Goal: Navigation & Orientation: Find specific page/section

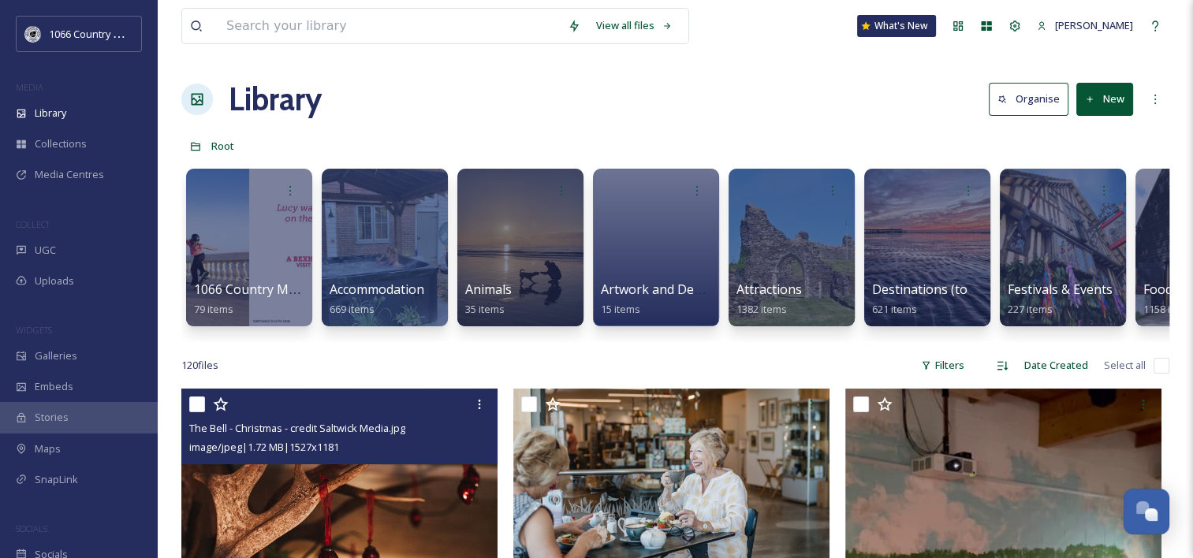
scroll to position [2317, 0]
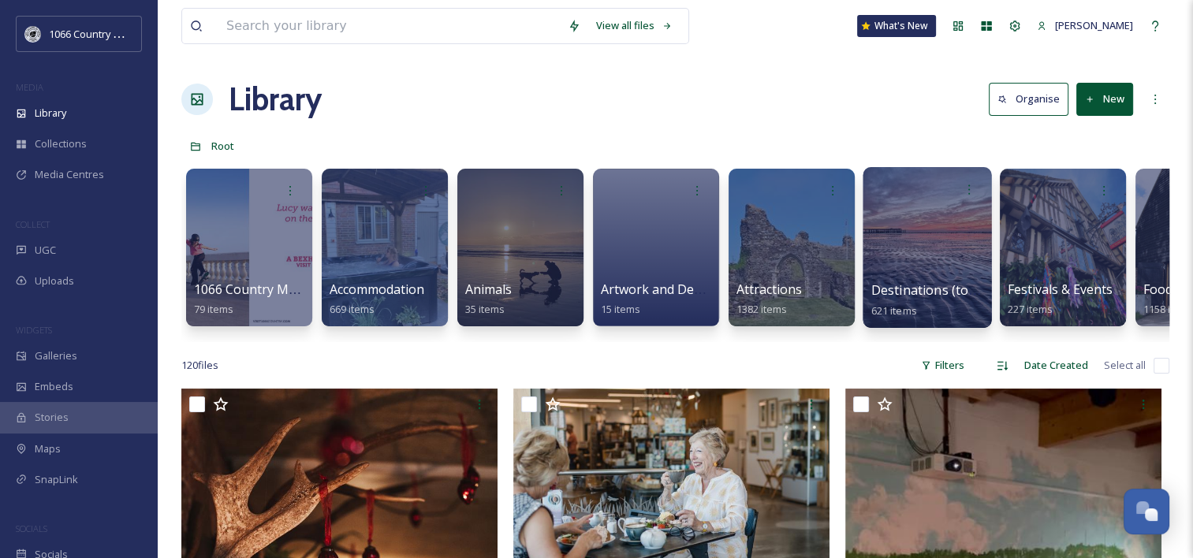
click at [926, 239] on div at bounding box center [927, 247] width 129 height 161
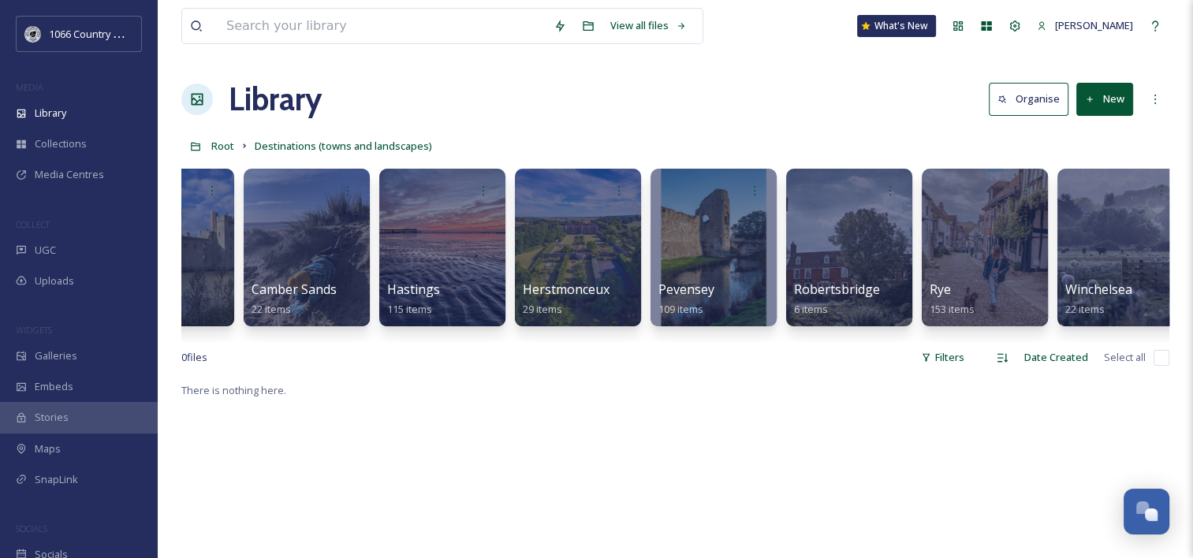
scroll to position [0, 368]
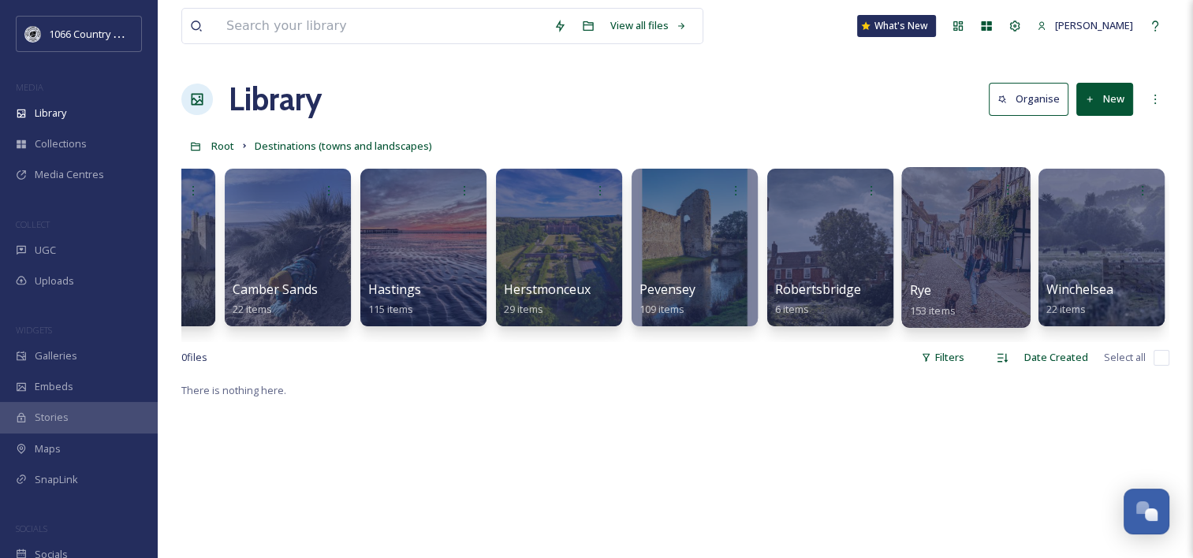
click at [987, 213] on div at bounding box center [965, 247] width 129 height 161
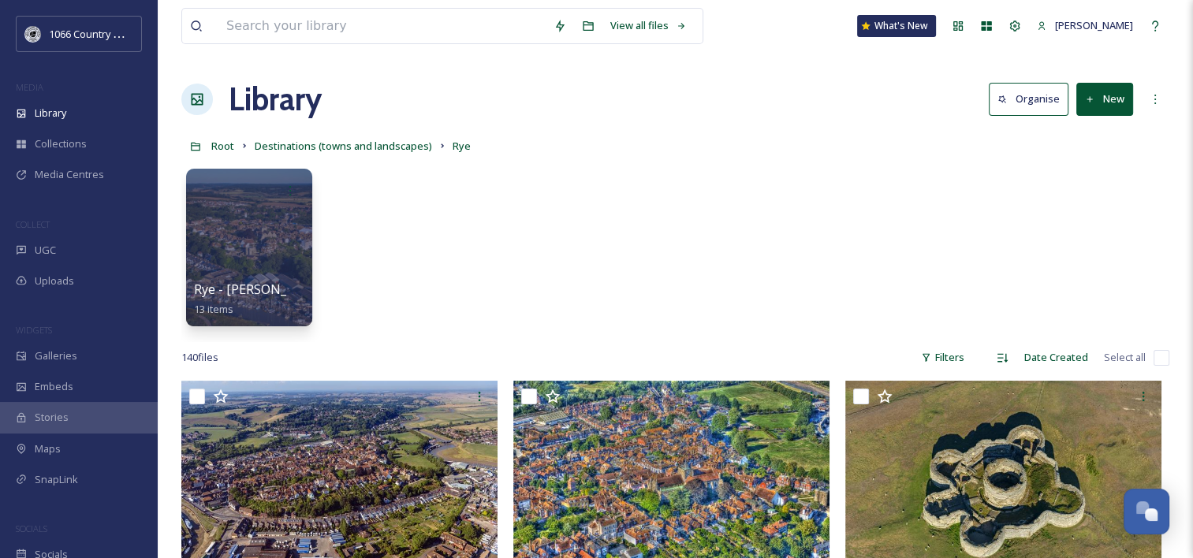
drag, startPoint x: 927, startPoint y: 356, endPoint x: 867, endPoint y: -23, distance: 383.9
click at [458, 207] on div "Rye - [PERSON_NAME] Visual Air 13 items" at bounding box center [675, 251] width 988 height 181
click at [224, 147] on span "Root" at bounding box center [222, 146] width 23 height 14
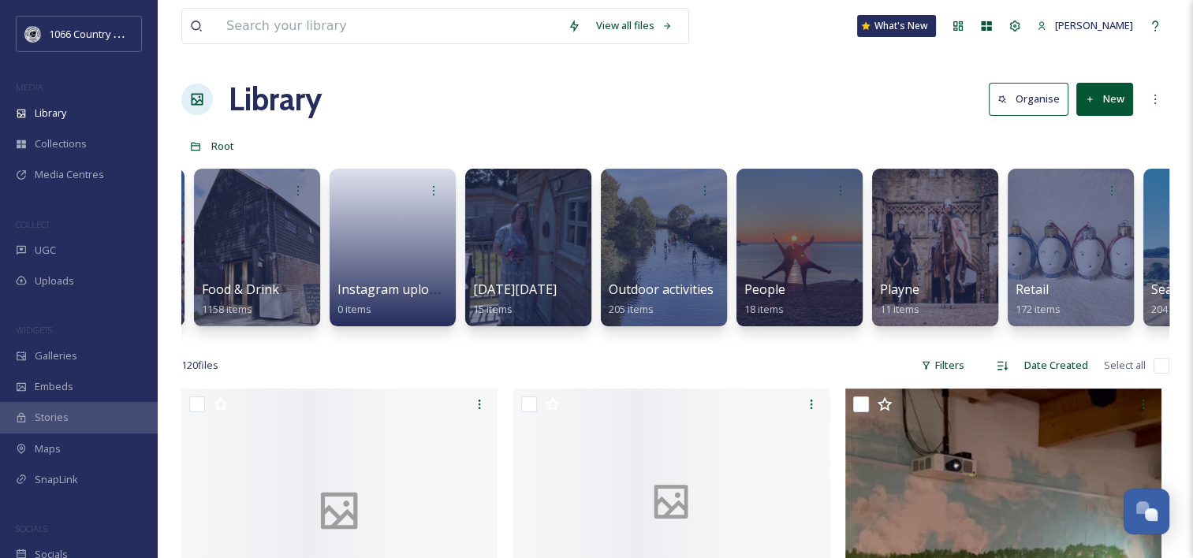
scroll to position [0, 963]
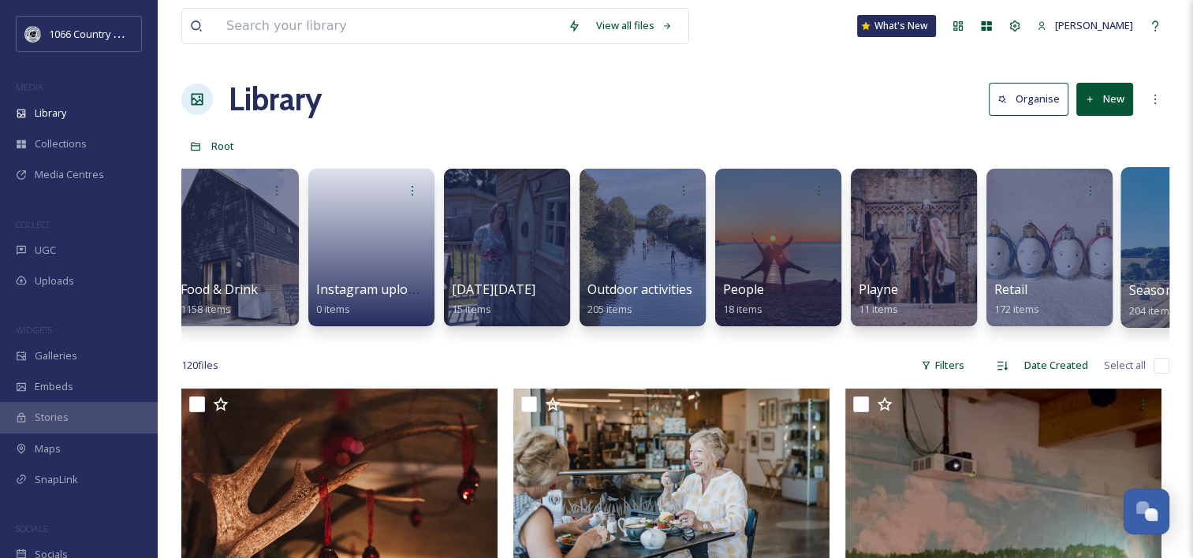
click at [1145, 244] on div at bounding box center [1185, 247] width 129 height 161
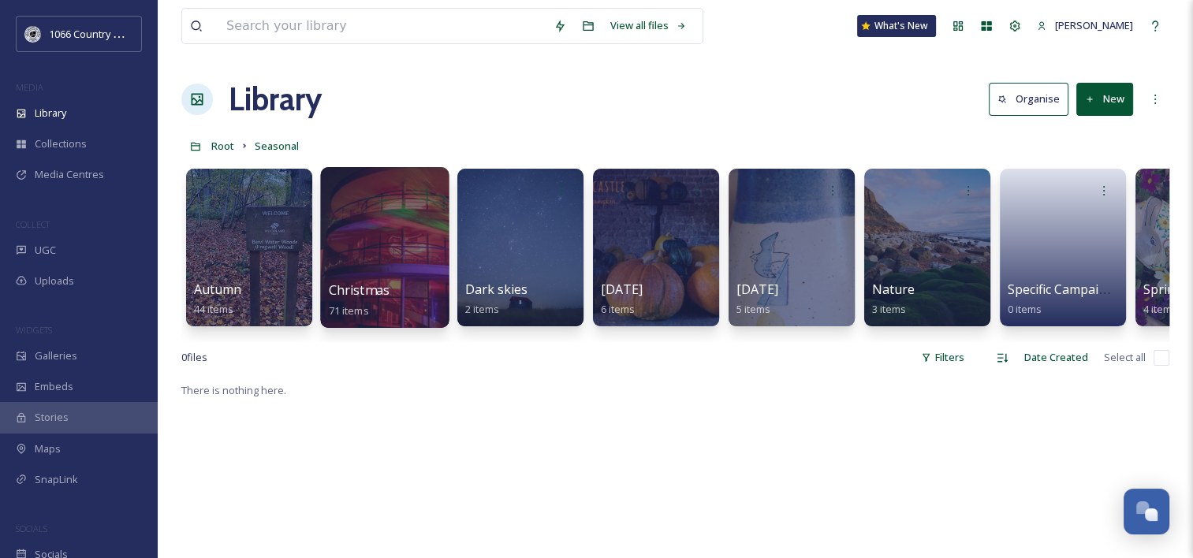
click at [401, 241] on div at bounding box center [384, 247] width 129 height 161
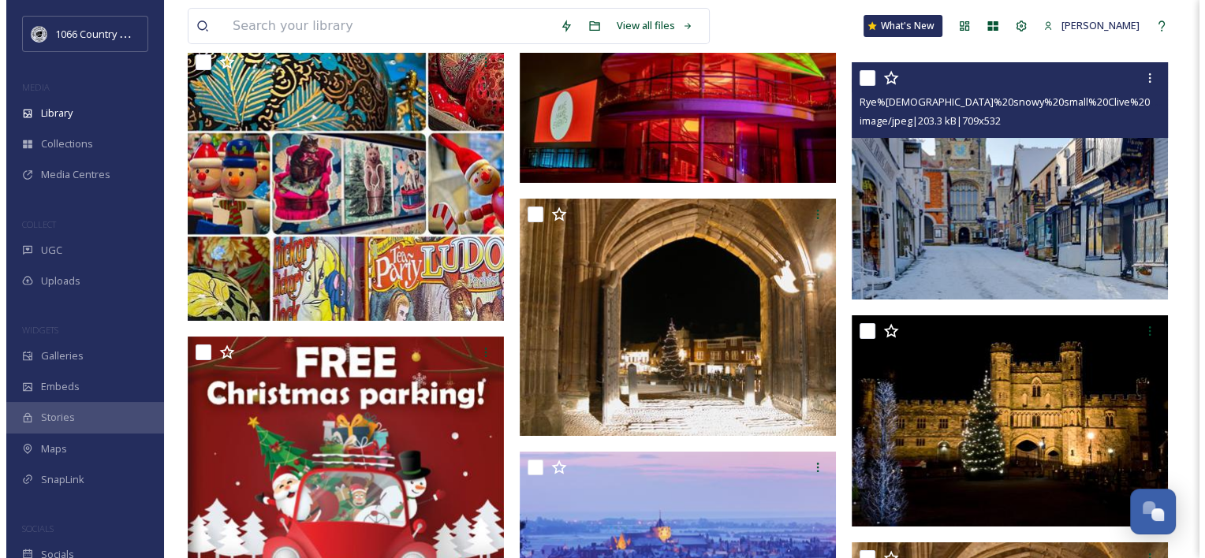
scroll to position [6151, 0]
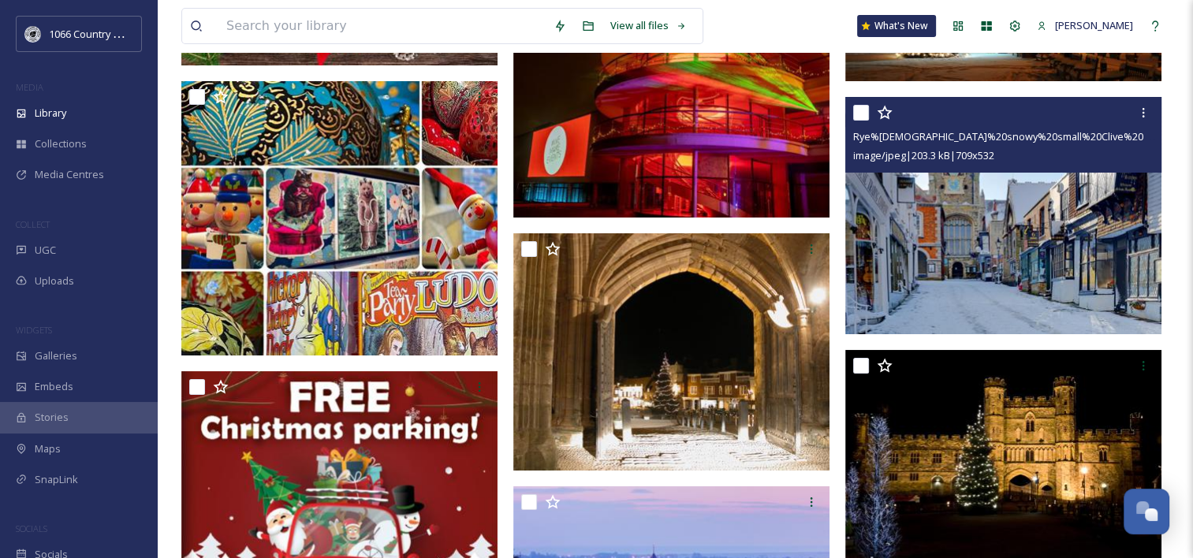
click at [947, 250] on img at bounding box center [1003, 215] width 316 height 237
